Goal: Transaction & Acquisition: Purchase product/service

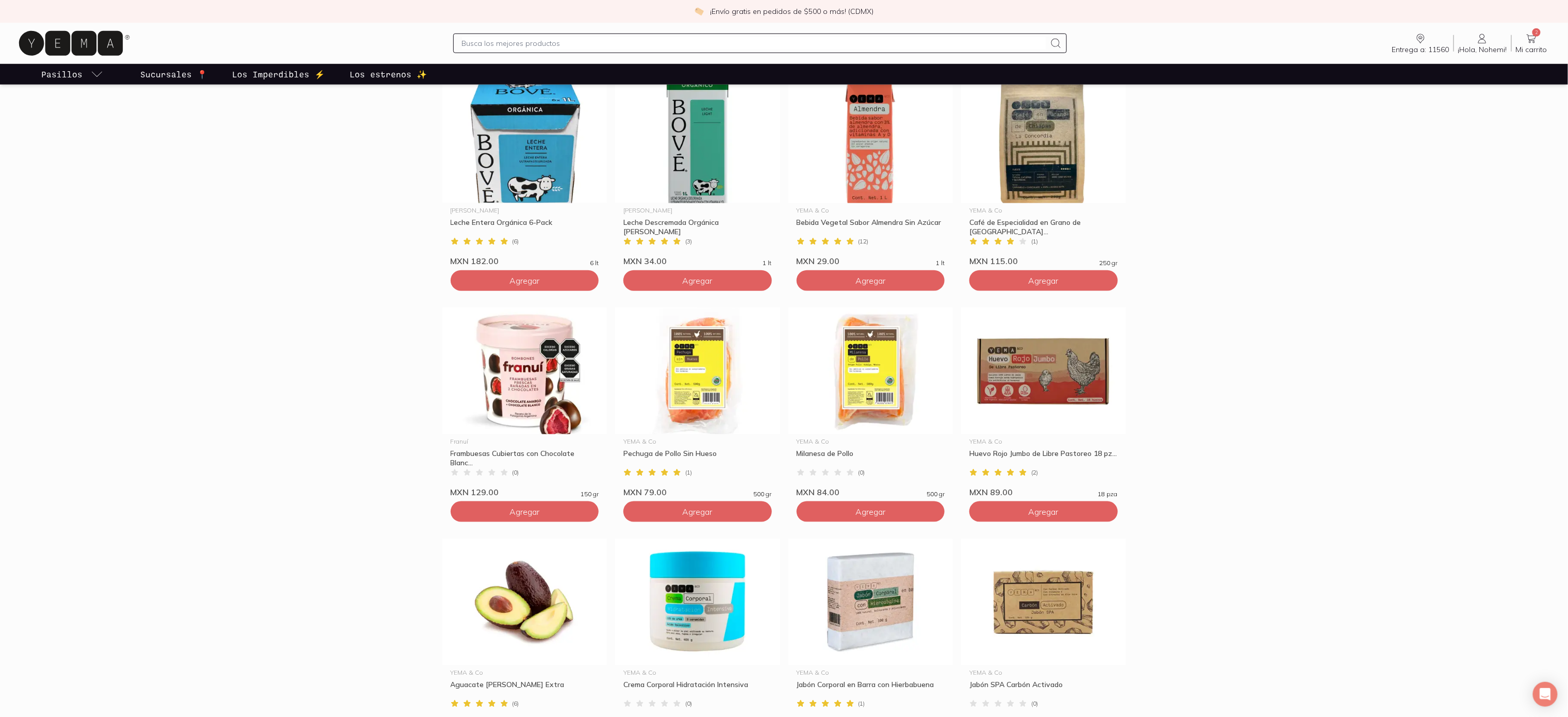
scroll to position [103, 0]
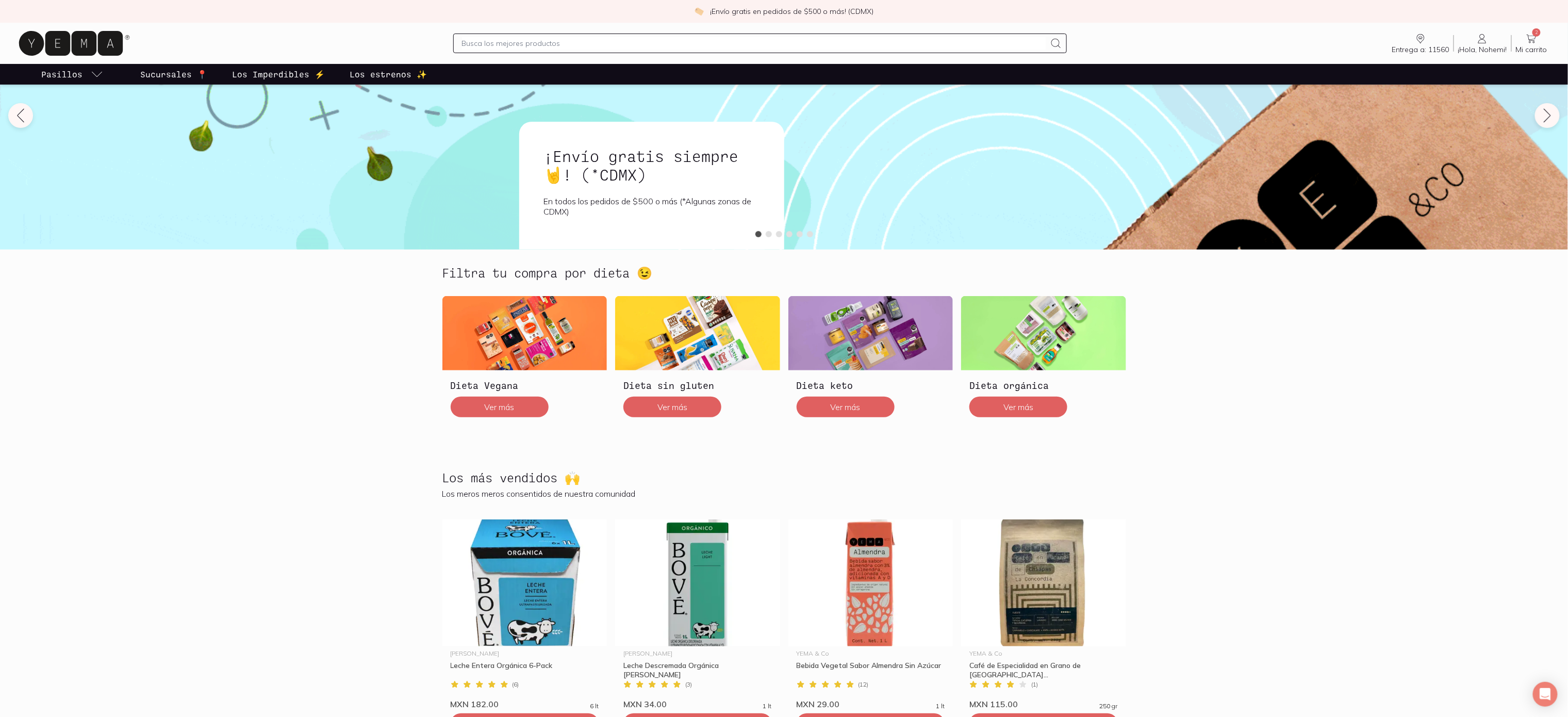
click at [751, 43] on input "text" at bounding box center [754, 42] width 584 height 12
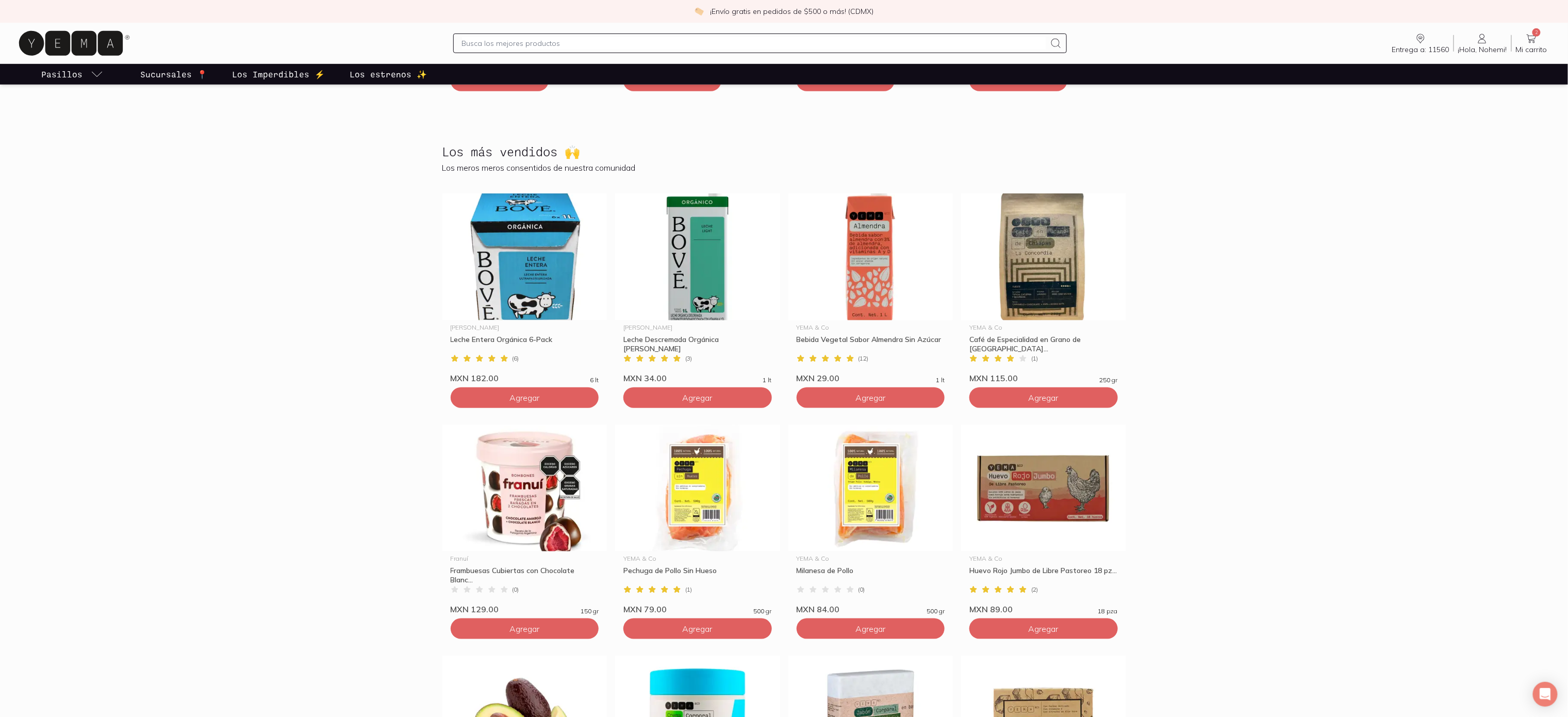
scroll to position [413, 0]
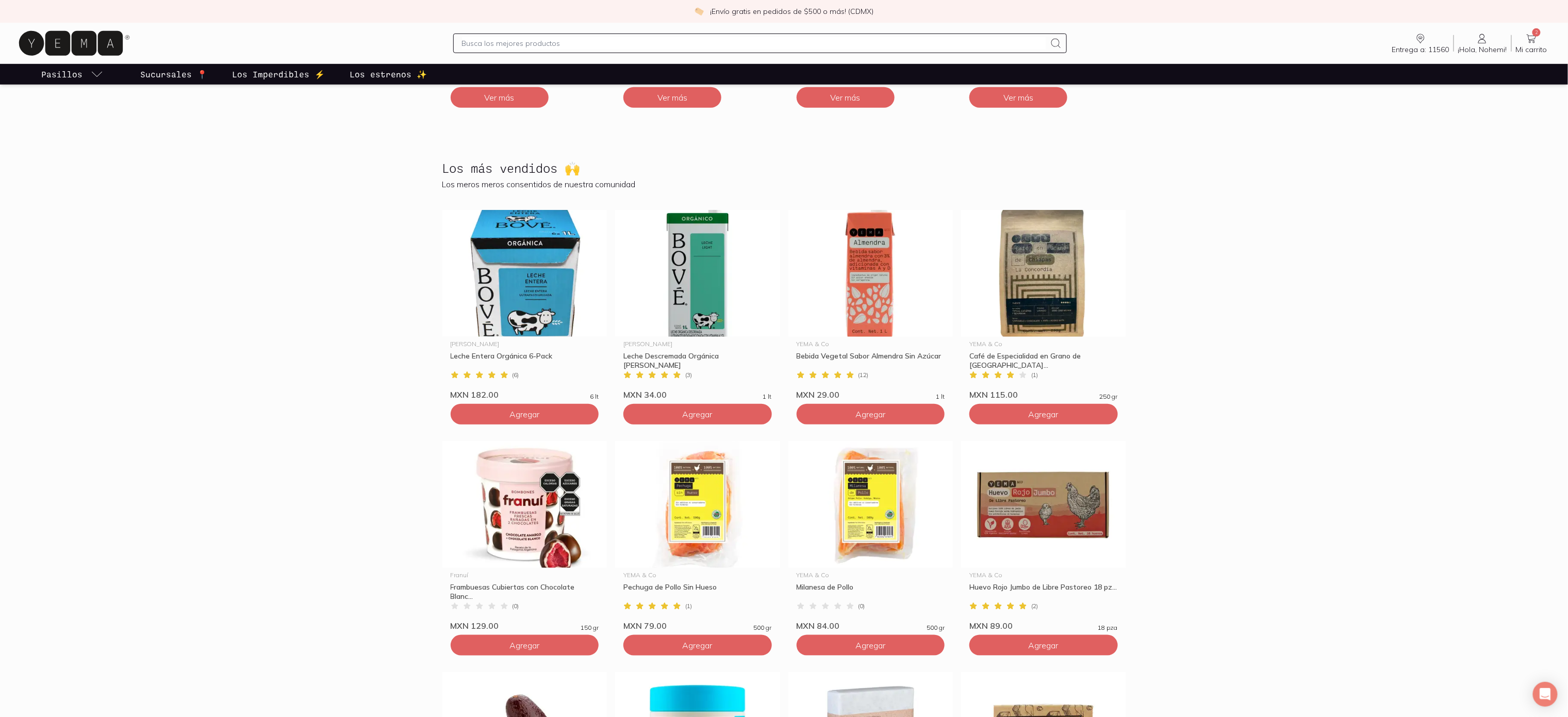
click at [798, 55] on div "Entrega a: 11560 11560 Buscar Buscar ¡Hola, Nohemi! Nohemi 2 Mi carrito Carrito" at bounding box center [783, 43] width 1535 height 33
click at [802, 50] on div at bounding box center [760, 43] width 614 height 20
click at [785, 45] on input "text" at bounding box center [754, 42] width 584 height 12
type input "cafe"
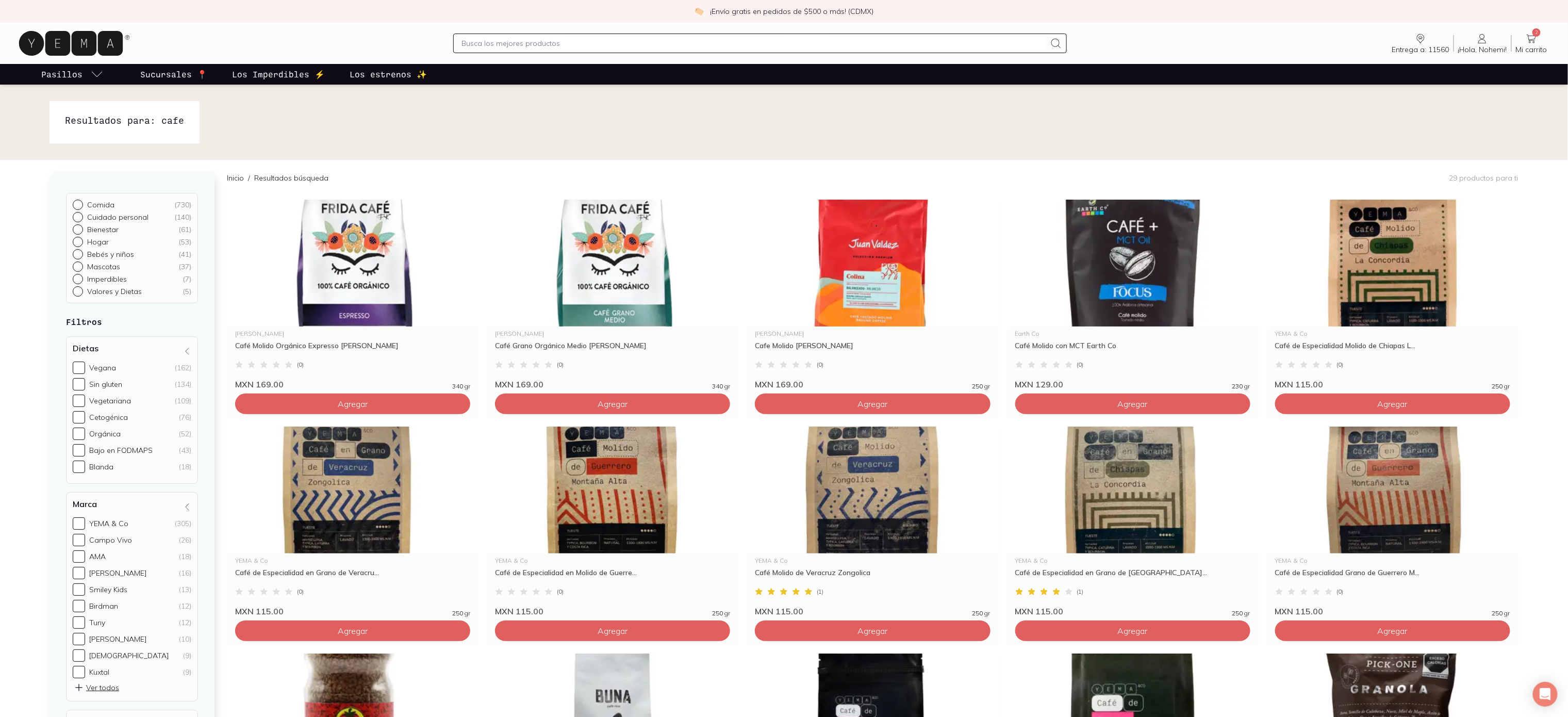
click at [599, 42] on input "text" at bounding box center [754, 42] width 584 height 12
click at [103, 42] on icon at bounding box center [71, 43] width 103 height 25
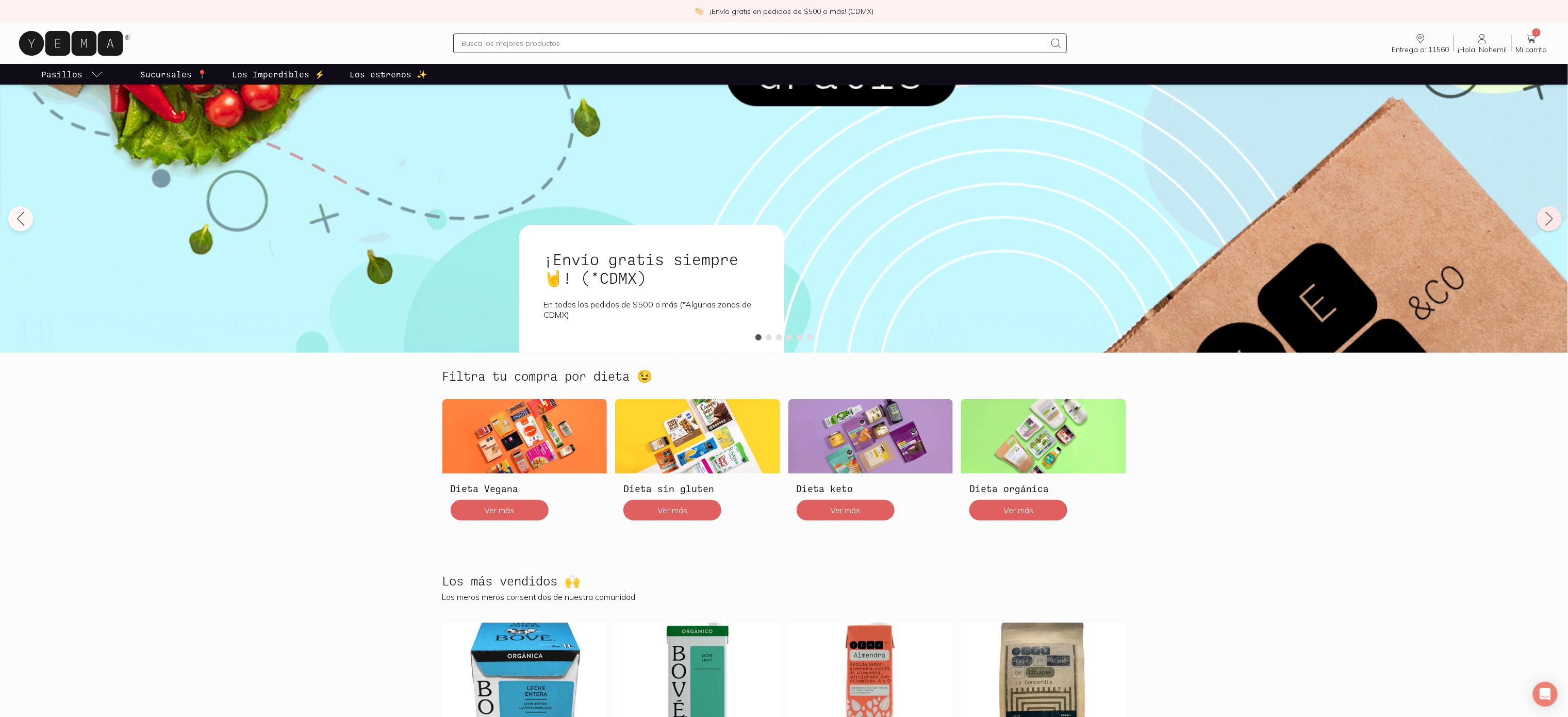
click at [1549, 207] on button at bounding box center [1549, 218] width 25 height 25
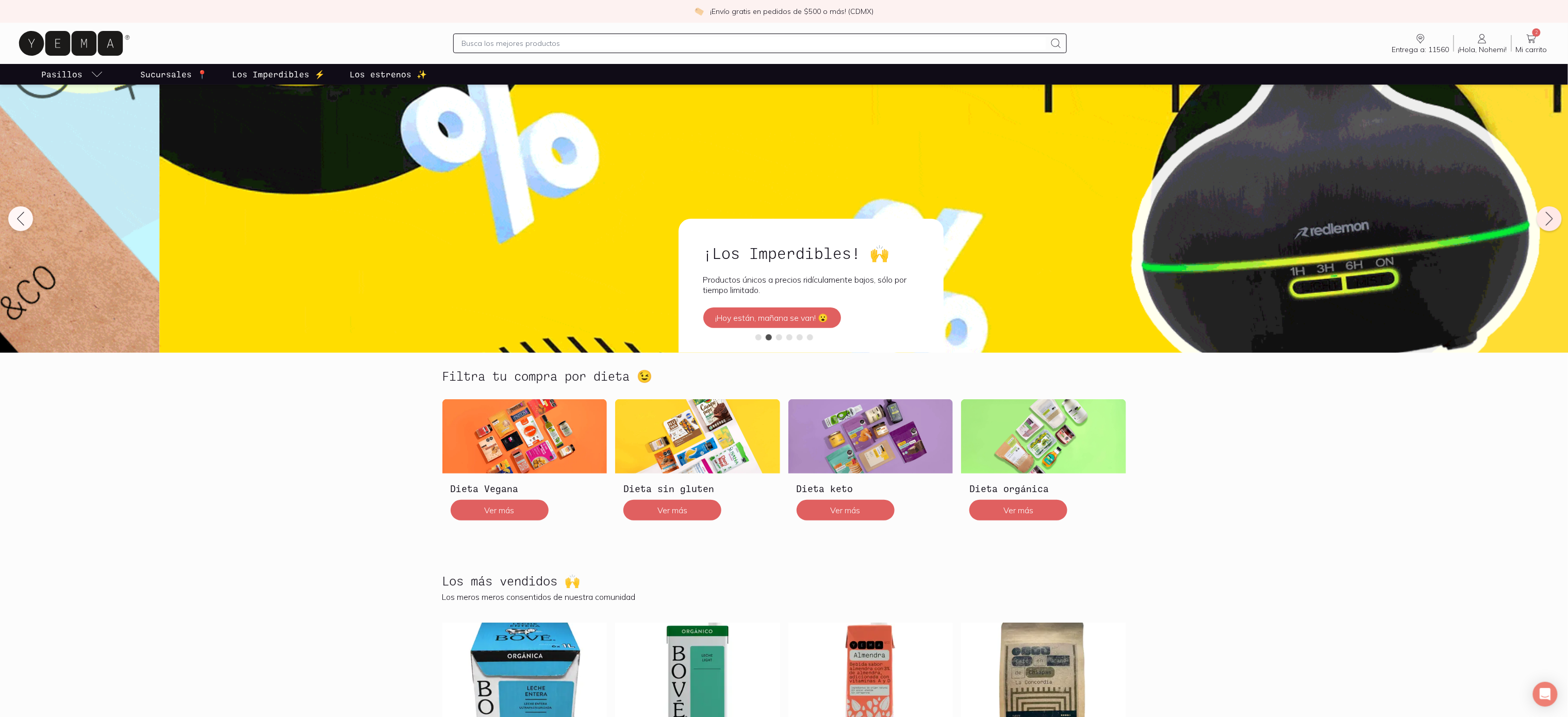
click at [1549, 207] on button at bounding box center [1549, 218] width 25 height 25
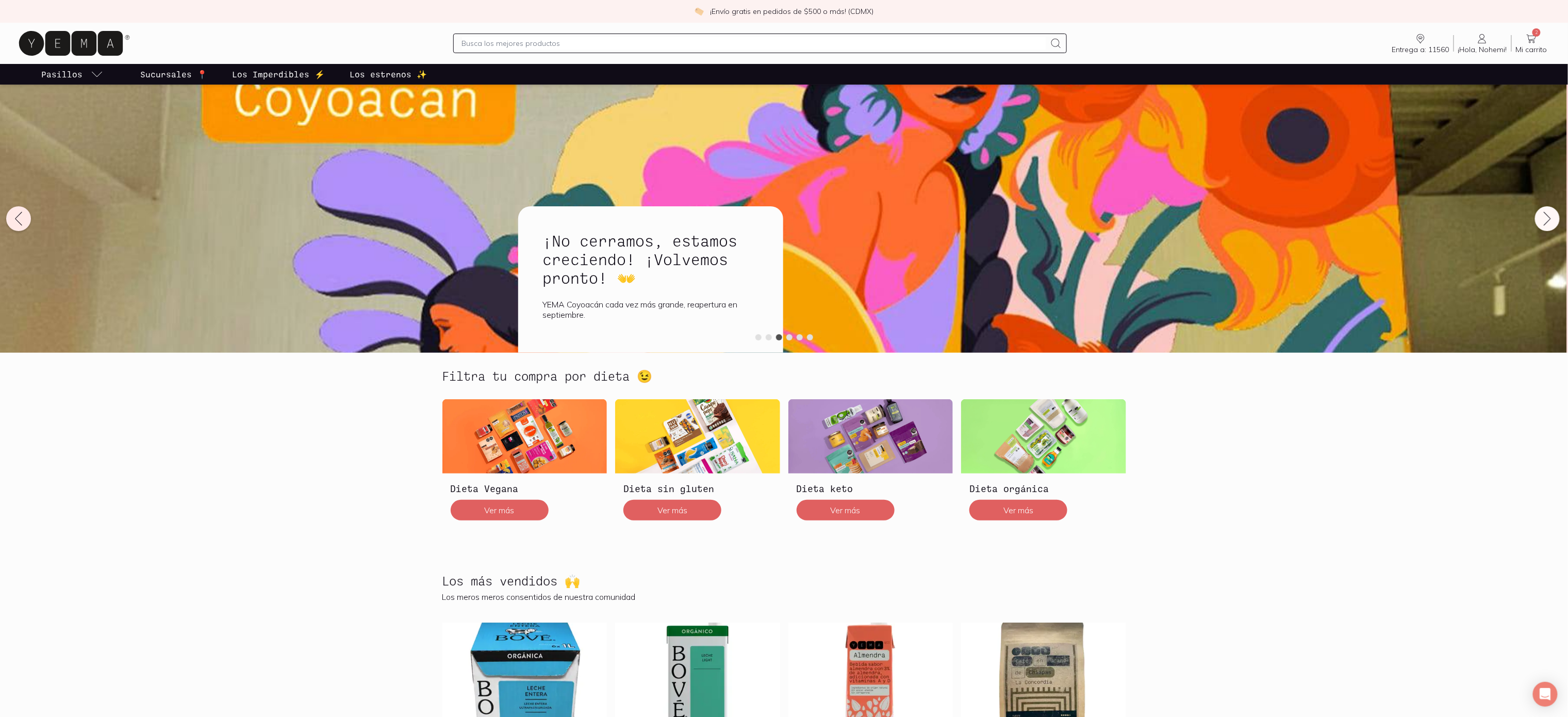
click at [26, 226] on icon at bounding box center [18, 218] width 16 height 16
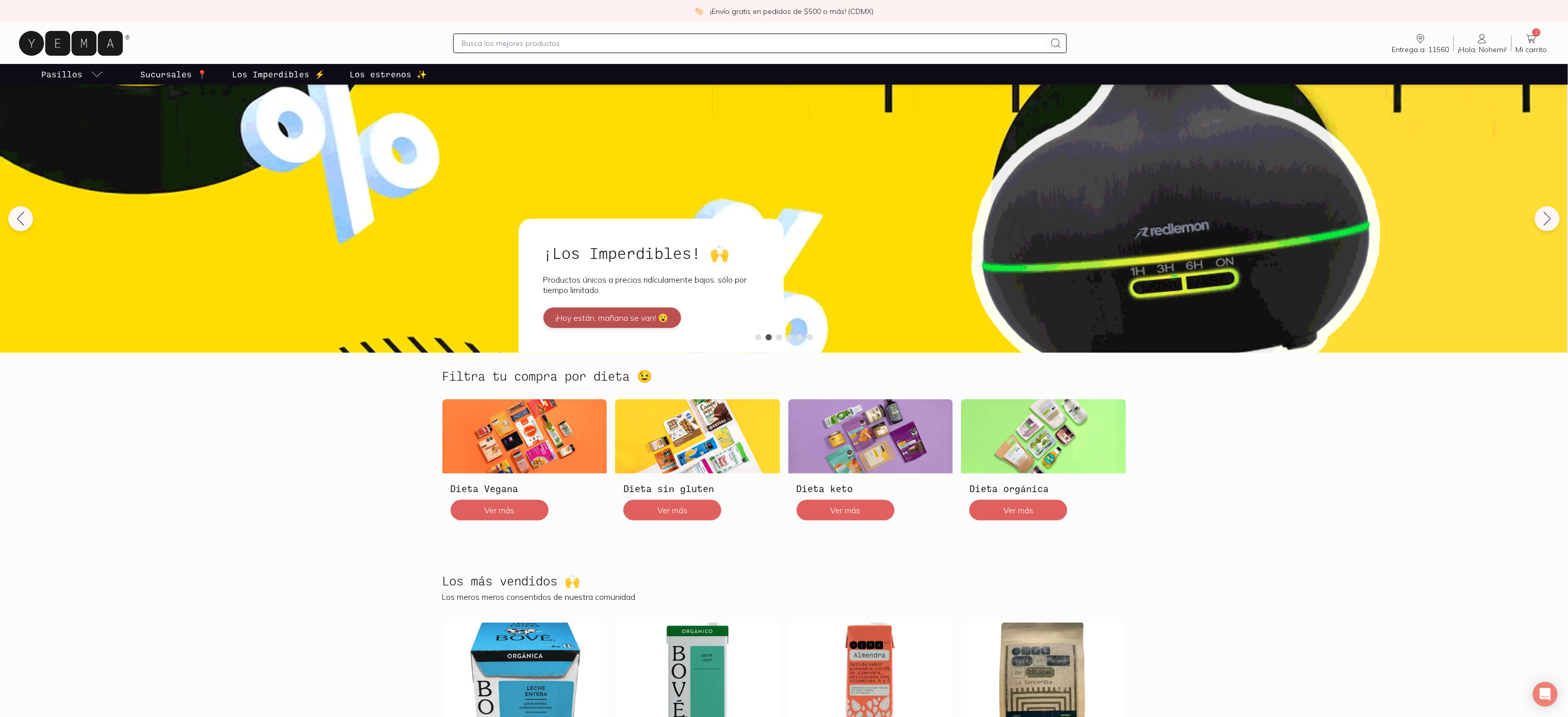
click at [659, 316] on button "¡Hoy están, mañana se van! 😮" at bounding box center [612, 317] width 138 height 21
